Goal: Task Accomplishment & Management: Use online tool/utility

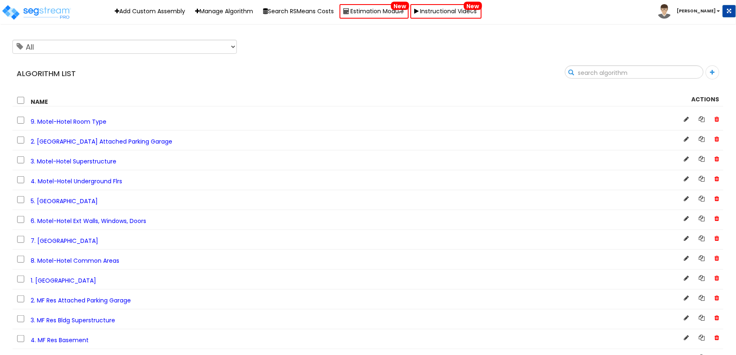
click at [693, 69] on input "text" at bounding box center [634, 73] width 138 height 14
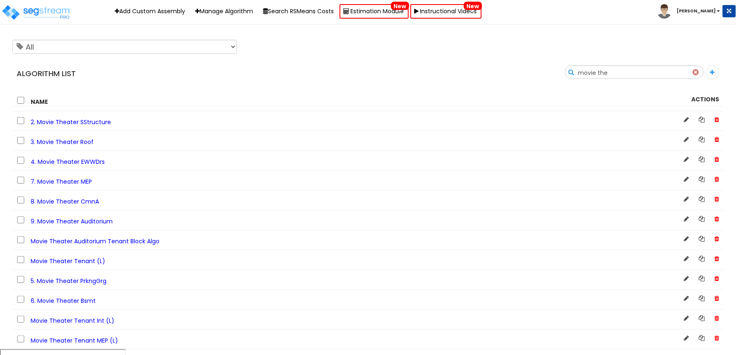
type input "movie the"
click at [85, 285] on span "5. Movie Theater PrkngGrg" at bounding box center [69, 281] width 76 height 8
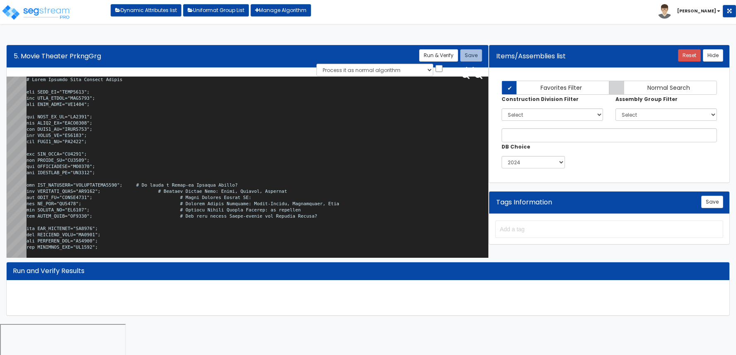
click at [193, 158] on textarea at bounding box center [258, 169] width 462 height 185
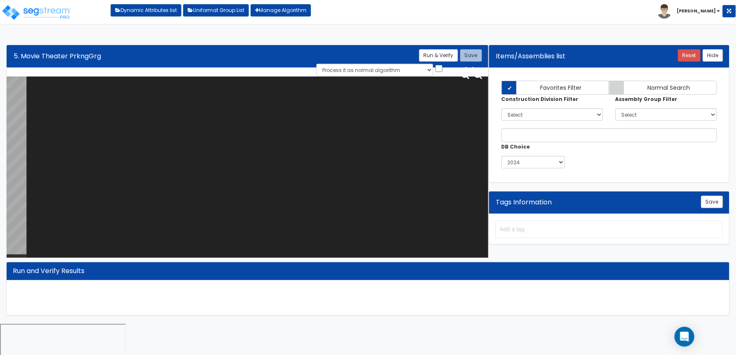
paste textarea "# Movie Theater Bldg Parking Garage var BLDG_HT="AEWH0000"; var BLDG_LNGTH="MBL…"
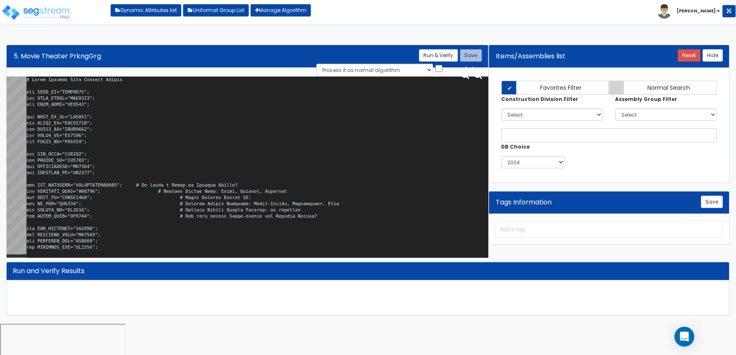
scroll to position [1983, 0]
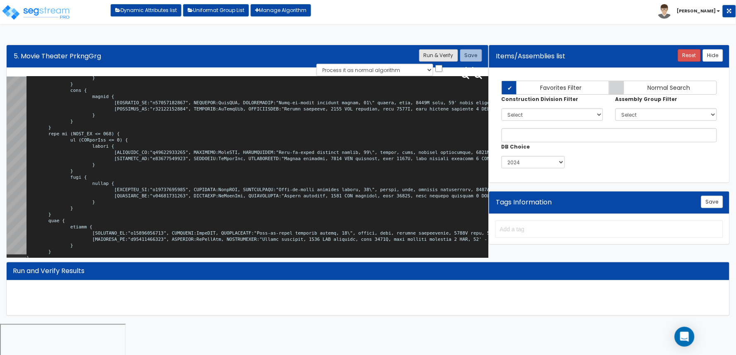
type textarea "# Movie Theater Bldg Parking Garage var BLDG_HT="AEWH0000"; var BLDG_LNGTH="MBL…"
click at [444, 54] on button "Run & Verify" at bounding box center [438, 55] width 39 height 12
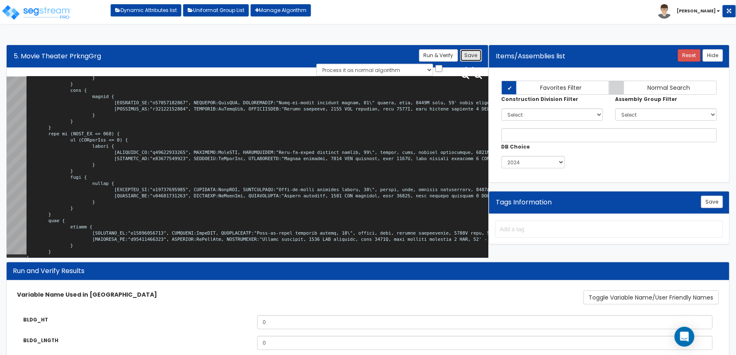
click at [476, 56] on button "Save" at bounding box center [471, 55] width 22 height 12
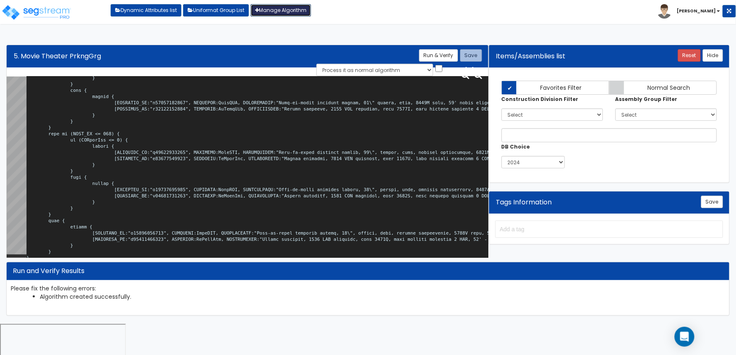
click at [278, 15] on link "Manage Algorithm" at bounding box center [281, 10] width 60 height 12
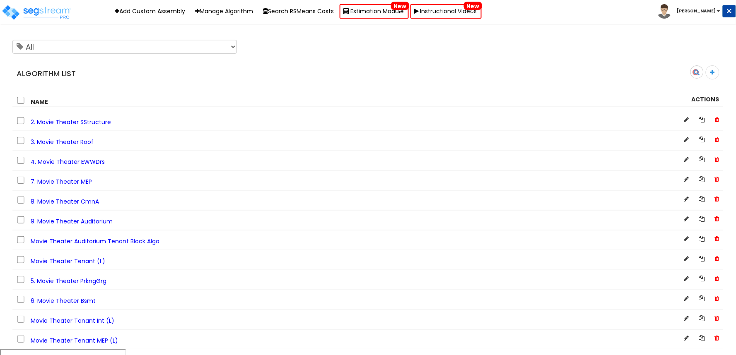
type input "movie theater"
click at [89, 205] on span "8. Movie Theater CmnA" at bounding box center [65, 202] width 68 height 8
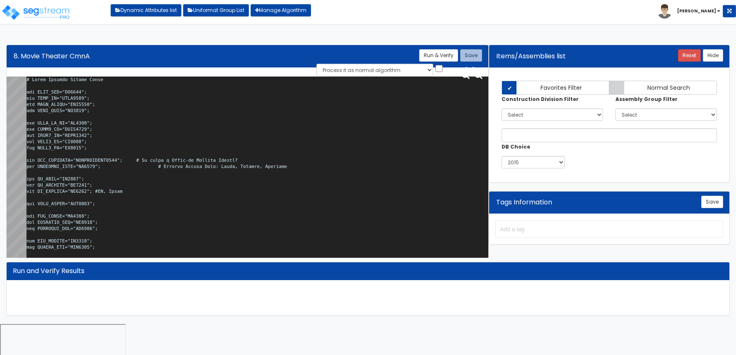
click at [179, 188] on textarea at bounding box center [258, 169] width 462 height 185
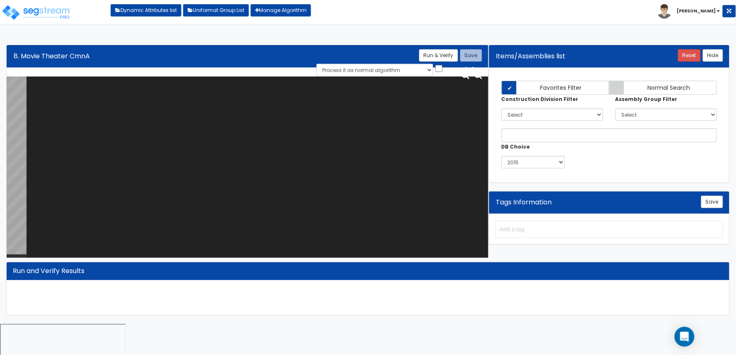
paste textarea "# Movie Theater Common Areas var TNNT_NUM="NU0275"; var BLDG_HT="AEWH0000"; var…"
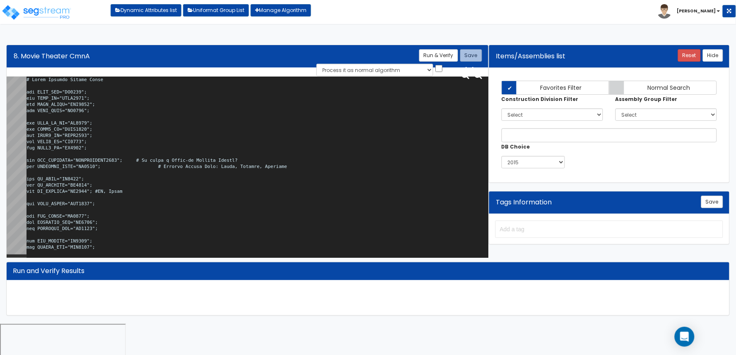
scroll to position [11745, 0]
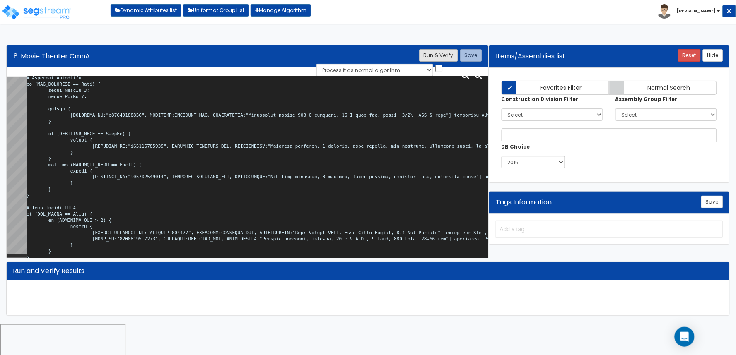
type textarea "# Movie Theater Common Areas var TNNT_NUM="NU0275"; var BLDG_HT="AEWH0000"; var…"
click at [443, 54] on button "Run & Verify" at bounding box center [438, 55] width 39 height 12
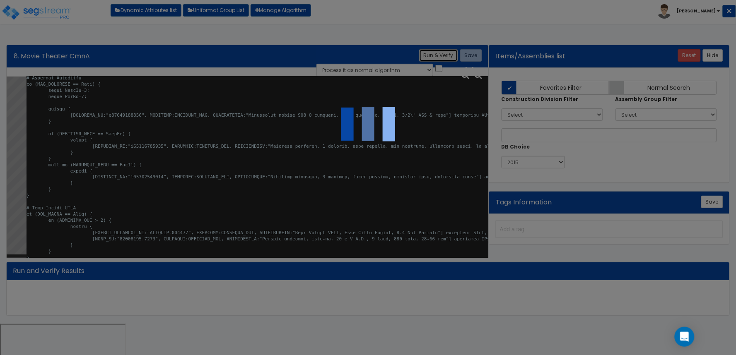
select select "0"
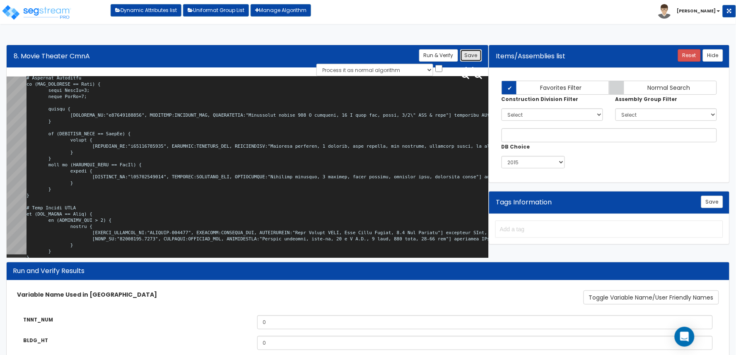
click at [473, 57] on button "Save" at bounding box center [471, 55] width 22 height 12
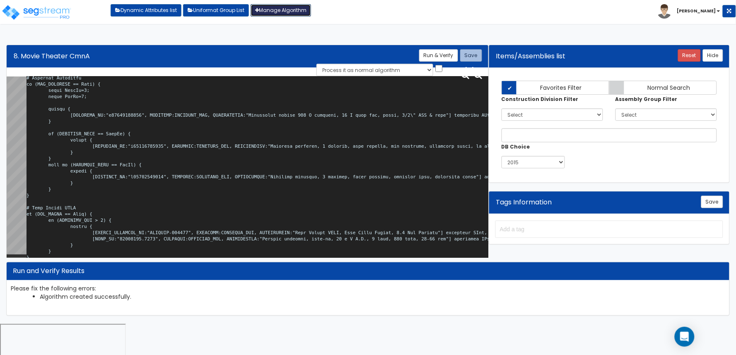
drag, startPoint x: 299, startPoint y: 13, endPoint x: 308, endPoint y: 52, distance: 40.0
click at [299, 13] on link "Manage Algorithm" at bounding box center [281, 10] width 60 height 12
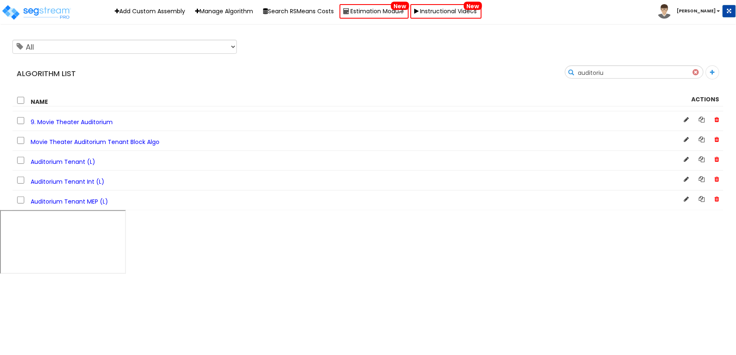
type input "auditoriu"
click at [75, 160] on span "Auditorium Tenant (L)" at bounding box center [63, 162] width 65 height 8
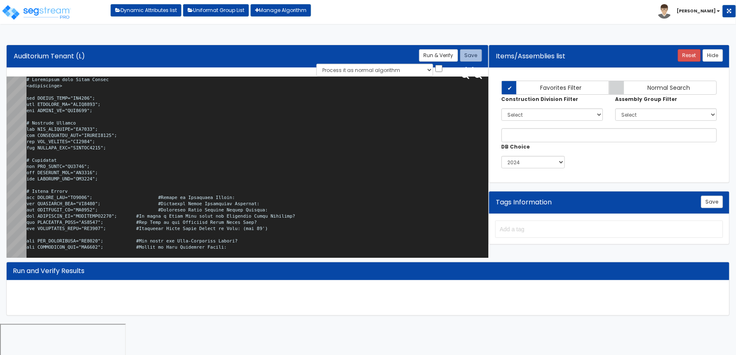
click at [241, 141] on textarea at bounding box center [258, 169] width 462 height 185
click at [268, 148] on textarea at bounding box center [258, 169] width 462 height 185
click at [242, 135] on textarea at bounding box center [258, 169] width 462 height 185
click at [238, 156] on textarea at bounding box center [258, 169] width 462 height 185
click at [262, 162] on textarea at bounding box center [258, 169] width 462 height 185
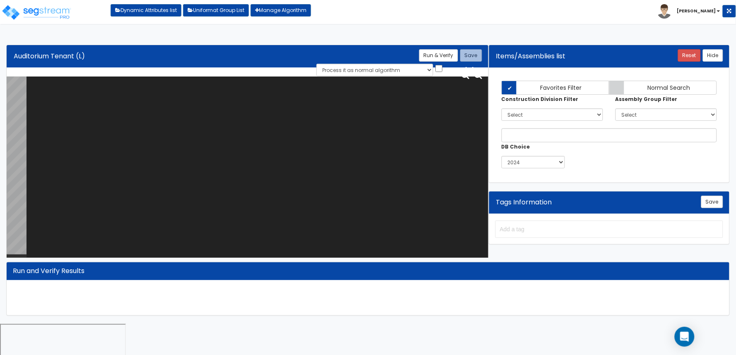
paste textarea "# Auditorium with Stage Tenant <loopenabled> var TENANT_NAME="TN0000"; var TENA…"
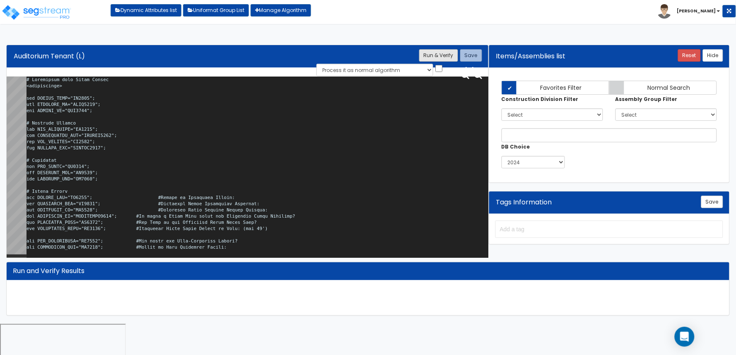
type textarea "# Auditorium with Stage Tenant <loopenabled> var TENANT_NAME="TN0000"; var TENA…"
click at [449, 56] on button "Run & Verify" at bounding box center [438, 55] width 39 height 12
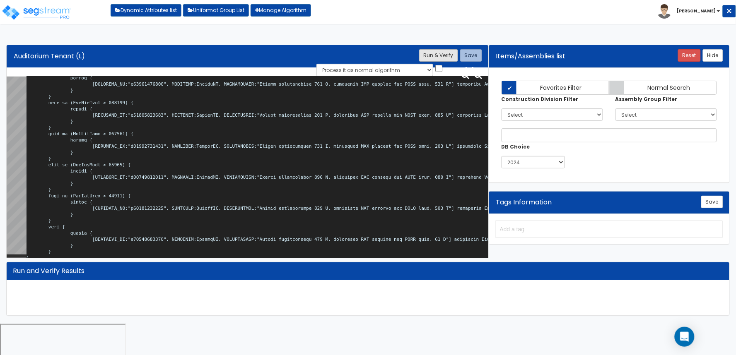
type textarea "# Auditorium with Stage Tenant <loopenabled> var TENANT_NAME="TN0000"; var TENA…"
click at [440, 60] on button "Run & Verify" at bounding box center [438, 55] width 39 height 12
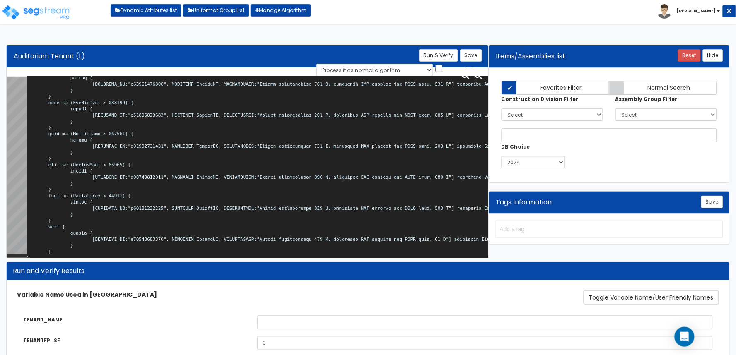
scroll to position [0, 0]
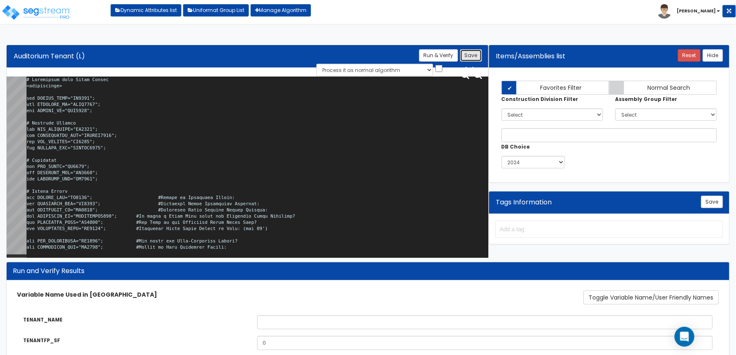
click at [475, 56] on button "Save" at bounding box center [471, 55] width 22 height 12
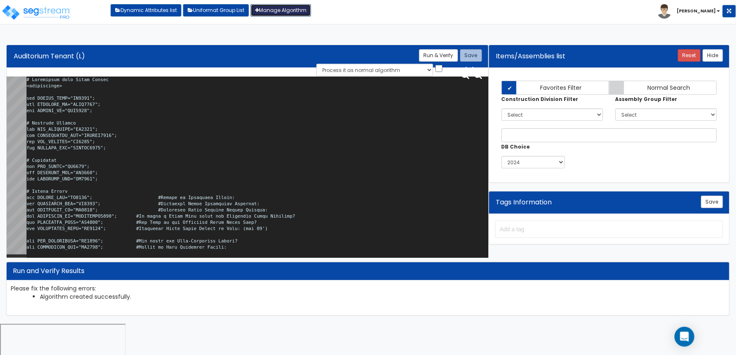
click at [288, 5] on link "Manage Algorithm" at bounding box center [281, 10] width 60 height 12
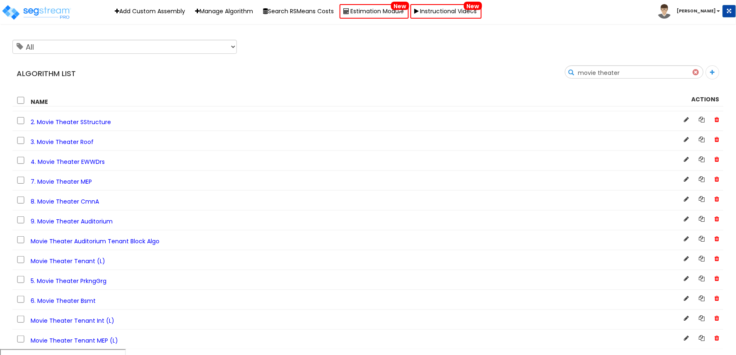
type input "movie theater"
click at [79, 266] on span "Movie Theater Tenant (L)" at bounding box center [68, 261] width 75 height 8
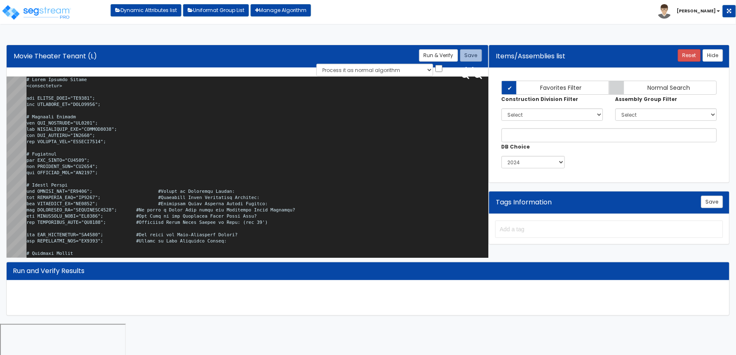
click at [217, 158] on textarea at bounding box center [258, 169] width 462 height 185
click at [319, 140] on textarea at bounding box center [258, 169] width 462 height 185
click at [258, 142] on textarea at bounding box center [258, 169] width 462 height 185
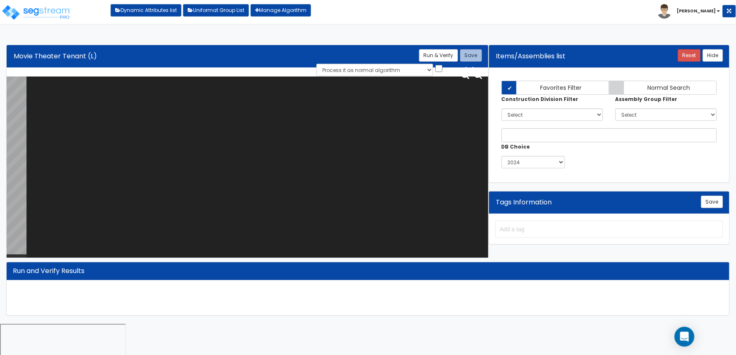
paste textarea "# Movie Theater Tenant <loopenabled> var TENANT_NAME="TN0000"; var TENANTFP_SF=…"
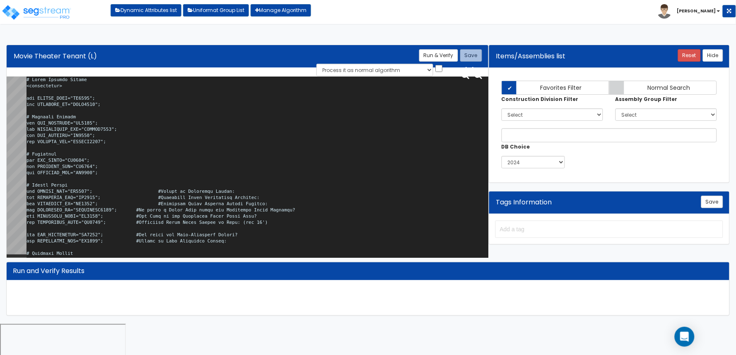
scroll to position [22226, 0]
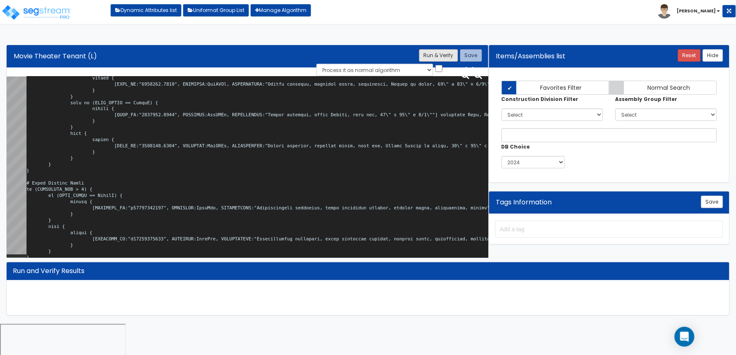
type textarea "# Movie Theater Tenant <loopenabled> var TENANT_NAME="TN0000"; var TENANTFP_SF=…"
click at [453, 56] on button "Run & Verify" at bounding box center [438, 55] width 39 height 12
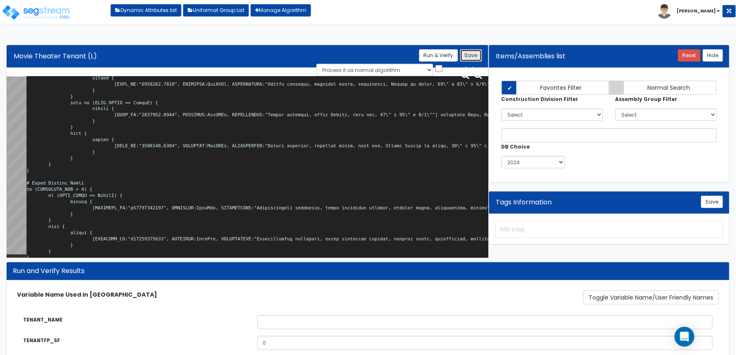
click at [473, 56] on button "Save" at bounding box center [471, 55] width 22 height 12
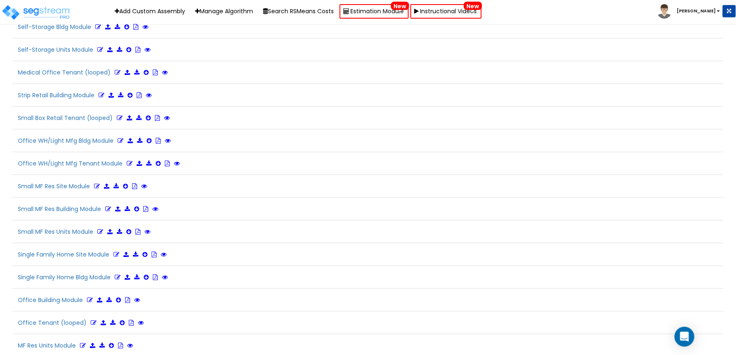
scroll to position [2046, 0]
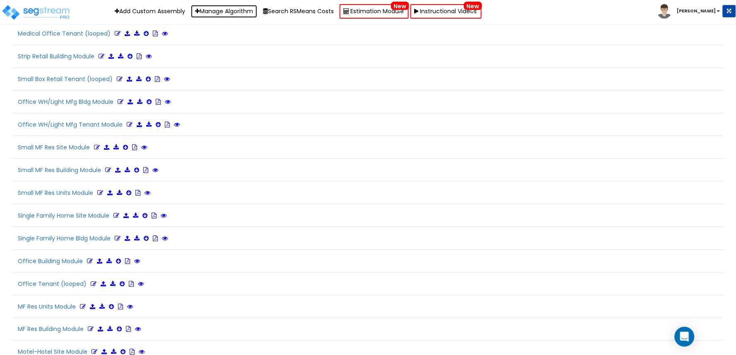
click at [249, 13] on link "Manage Algorithm" at bounding box center [224, 11] width 66 height 13
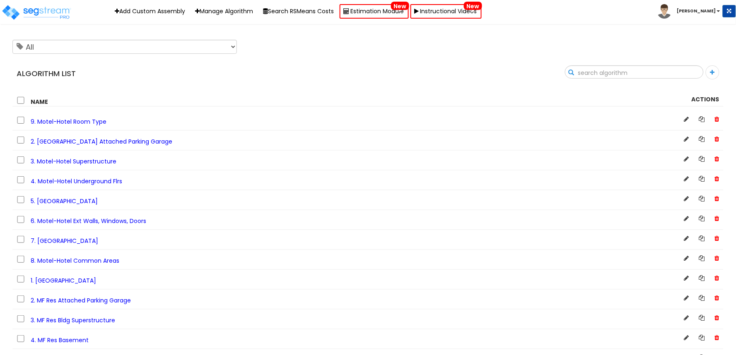
click at [693, 68] on input "text" at bounding box center [634, 73] width 138 height 14
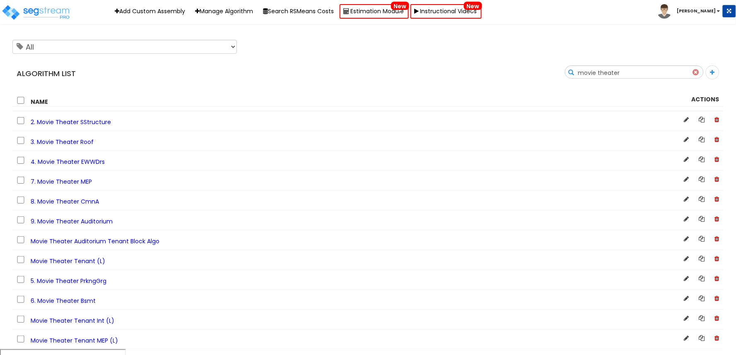
type input "movie theater"
click at [103, 324] on span "Movie Theater Tenant Int (L)" at bounding box center [73, 321] width 84 height 8
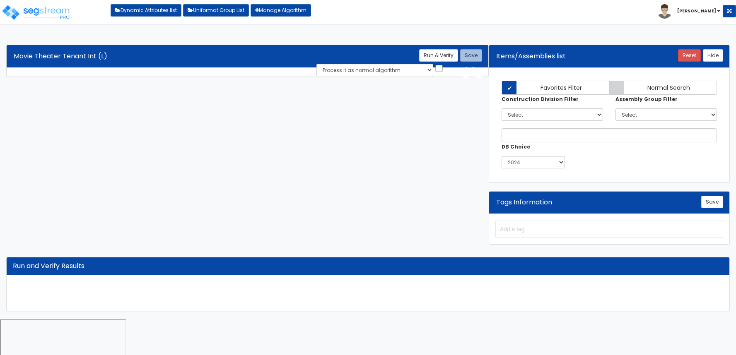
click at [396, 34] on html "Toggle navigation Dynamic Attributes list Uniformat Group List Manage Algorithm…" at bounding box center [368, 193] width 736 height 386
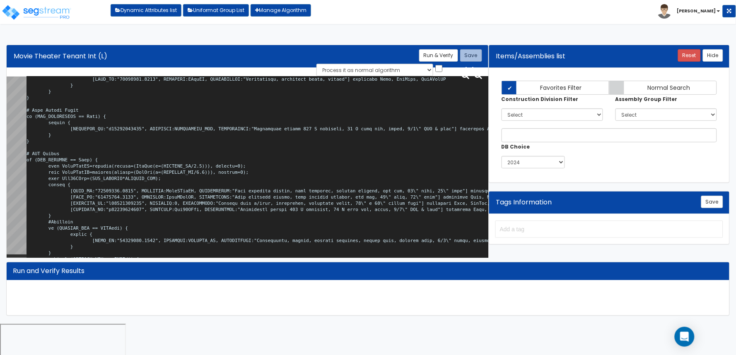
scroll to position [2200, 0]
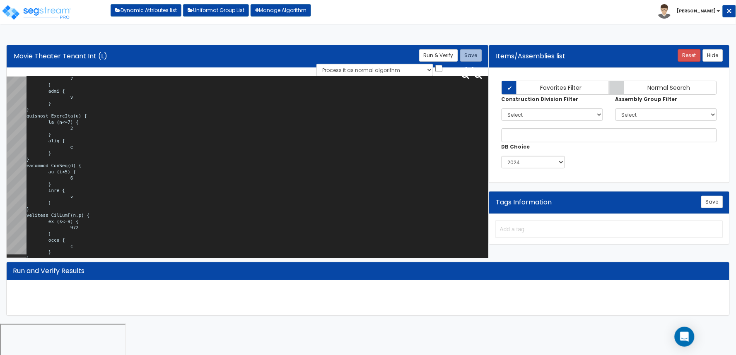
click at [18, 168] on tr at bounding box center [248, 169] width 482 height 185
paste textarea "if (x>0 and x<=1) { 1 } else { x"
type textarea "# Movie Theater Tenant Int <loopenabled> var TENANT_NAME="TN0000"; var TENANTFP…"
click at [434, 51] on button "Run & Verify" at bounding box center [438, 55] width 39 height 12
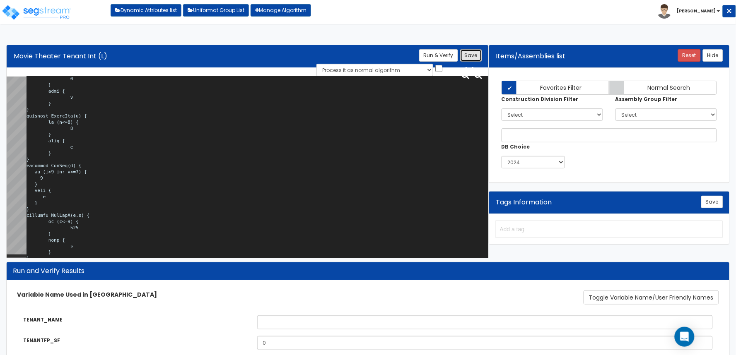
click at [478, 56] on button "Save" at bounding box center [471, 55] width 22 height 12
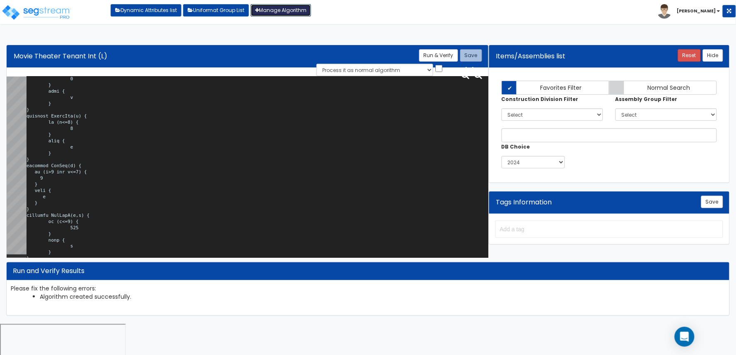
click at [293, 12] on link "Manage Algorithm" at bounding box center [281, 10] width 60 height 12
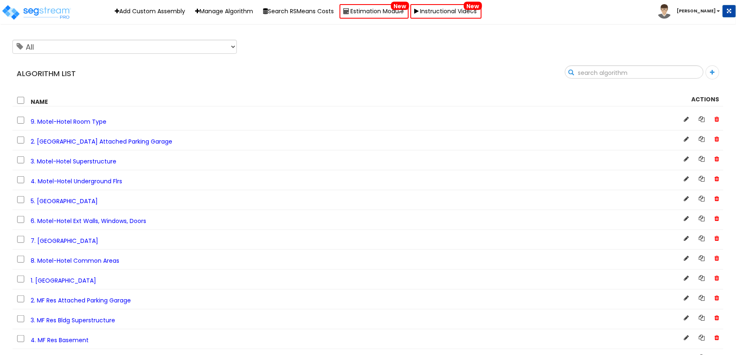
click at [695, 77] on input "text" at bounding box center [634, 73] width 138 height 14
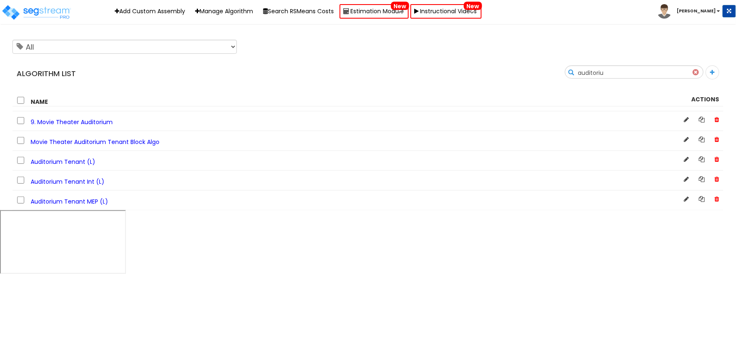
type input "auditoriu"
click at [80, 184] on span "Auditorium Tenant Int (L)" at bounding box center [68, 182] width 74 height 8
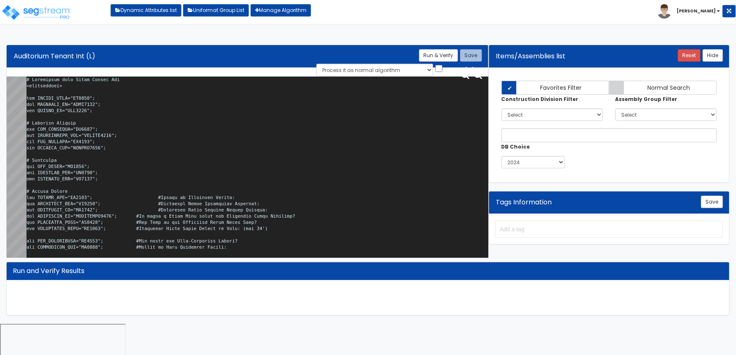
click at [264, 111] on textarea at bounding box center [258, 169] width 462 height 185
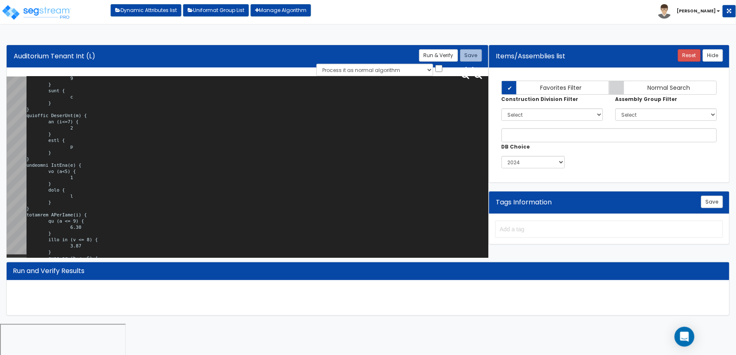
click at [18, 167] on tr at bounding box center [248, 169] width 482 height 185
paste textarea "if (x>0 and x<=1) { 1 } else { x"
type textarea "# Auditorium with Stage Tenant Int <loopenabled> var TENANT_NAME="TN0000"; var …"
click at [433, 56] on button "Run & Verify" at bounding box center [438, 55] width 39 height 12
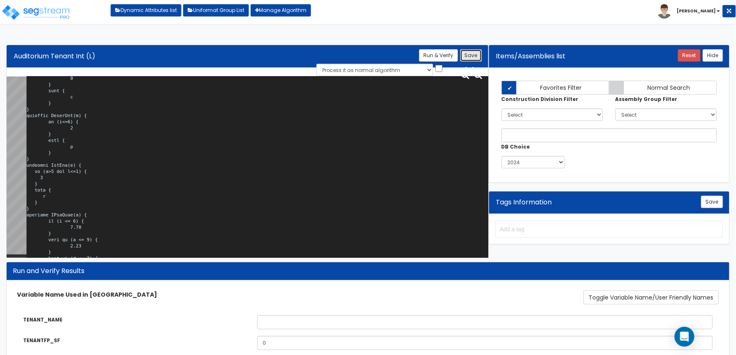
click at [473, 55] on button "Save" at bounding box center [471, 55] width 22 height 12
